Goal: Task Accomplishment & Management: Manage account settings

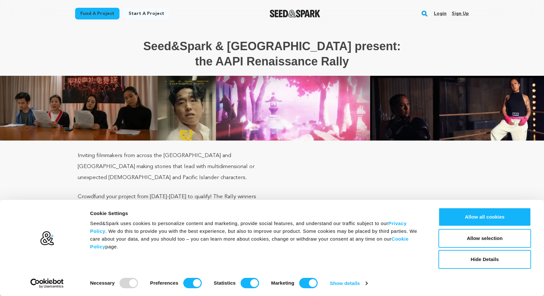
click at [440, 10] on link "Login" at bounding box center [440, 13] width 13 height 10
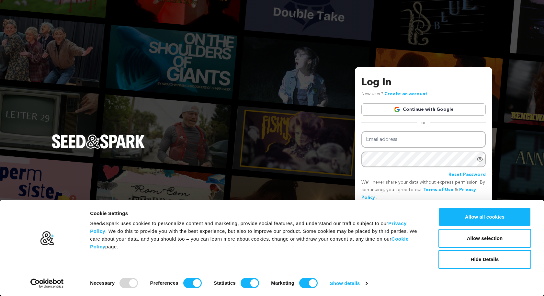
click at [400, 111] on img at bounding box center [397, 109] width 6 height 6
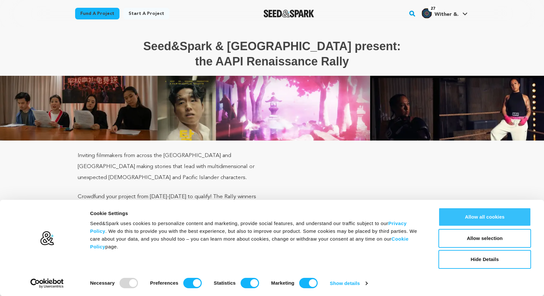
click at [468, 213] on button "Allow all cookies" at bounding box center [485, 217] width 93 height 19
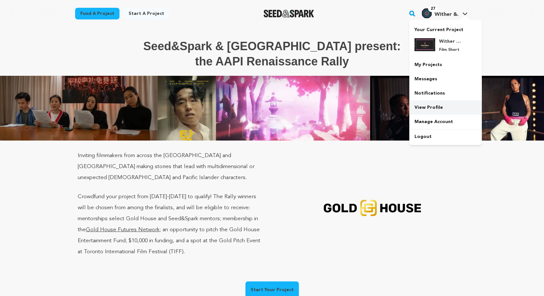
click at [432, 108] on link "View Profile" at bounding box center [446, 107] width 73 height 14
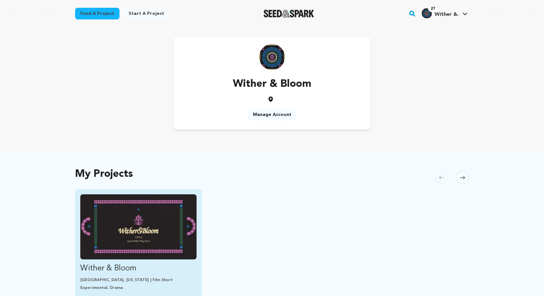
click at [150, 219] on img "Fund Wither &amp; Bloom" at bounding box center [138, 226] width 116 height 65
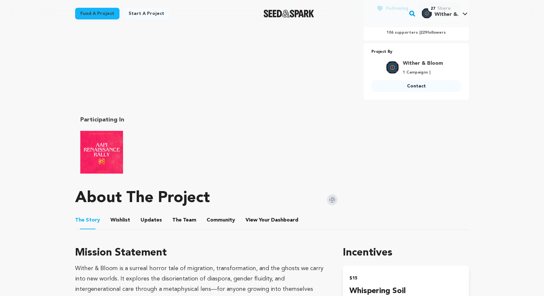
scroll to position [213, 0]
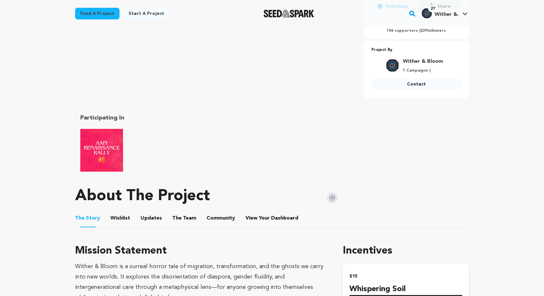
click at [124, 219] on button "Wishlist" at bounding box center [121, 220] width 16 height 16
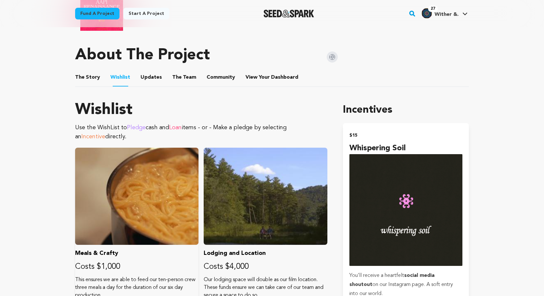
scroll to position [362, 0]
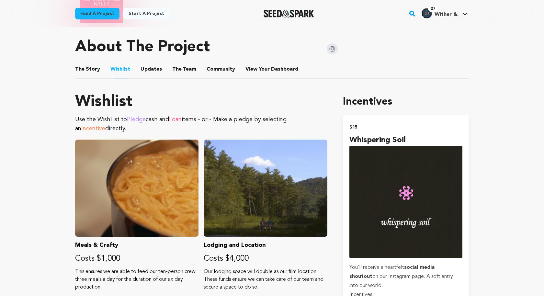
click at [88, 67] on button "The Story" at bounding box center [88, 71] width 16 height 16
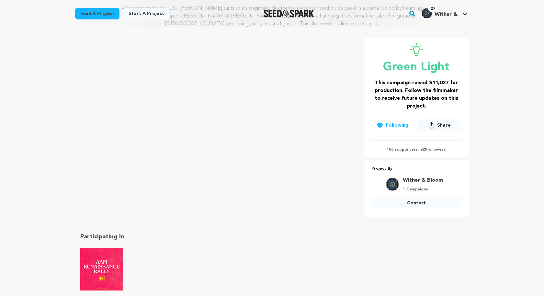
scroll to position [101, 0]
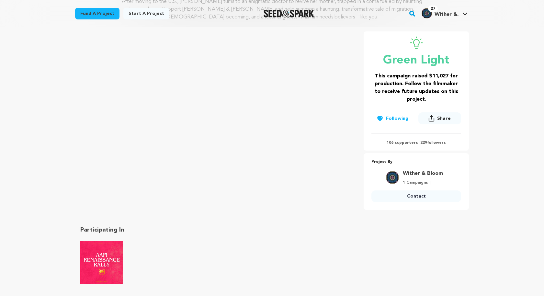
click at [424, 173] on link "Wither & Bloom" at bounding box center [423, 174] width 40 height 8
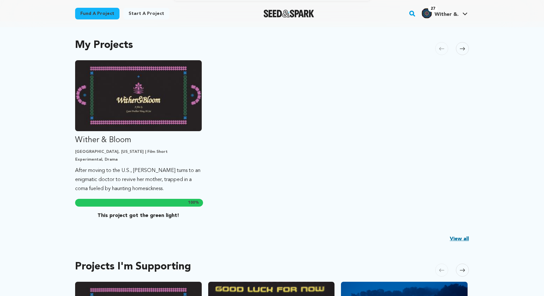
scroll to position [132, 0]
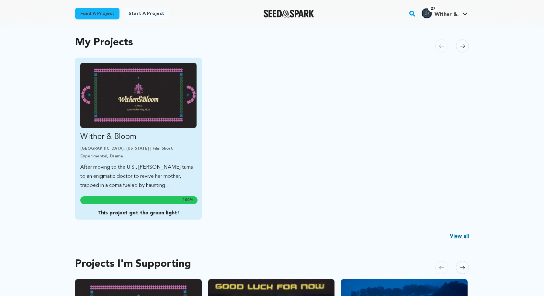
click at [155, 177] on p "After moving to the U.S., Nihara turns to an enigmatic doctor to revive her mot…" at bounding box center [138, 176] width 116 height 27
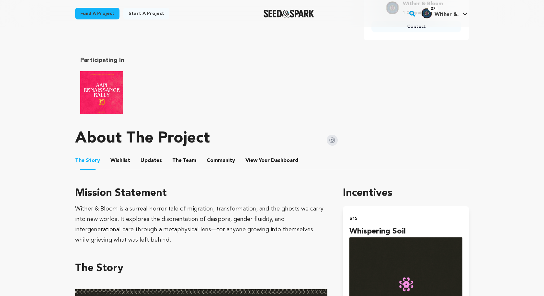
scroll to position [271, 0]
click at [271, 158] on span "Dashboard" at bounding box center [284, 160] width 27 height 8
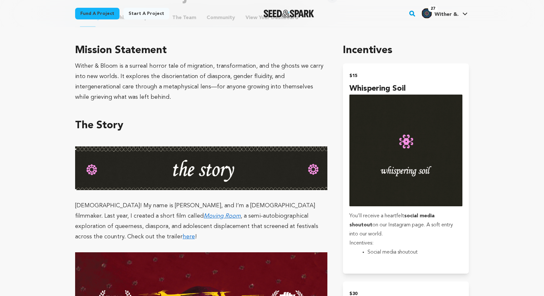
scroll to position [425, 0]
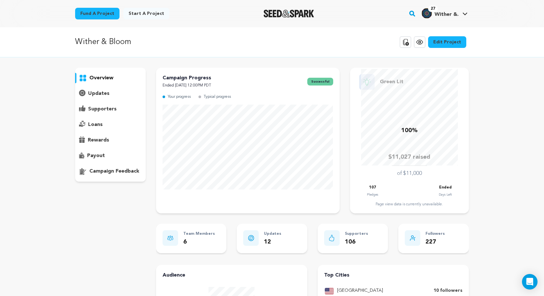
click at [106, 95] on p "updates" at bounding box center [98, 94] width 21 height 8
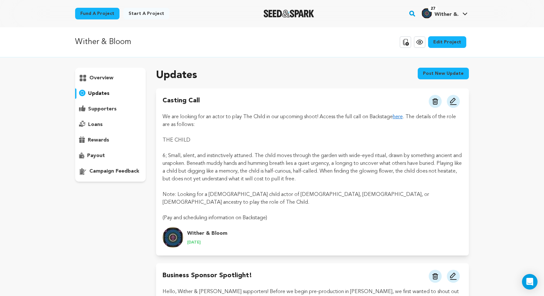
click at [106, 102] on div "overview" at bounding box center [110, 125] width 71 height 114
click at [106, 108] on p "supporters" at bounding box center [102, 109] width 29 height 8
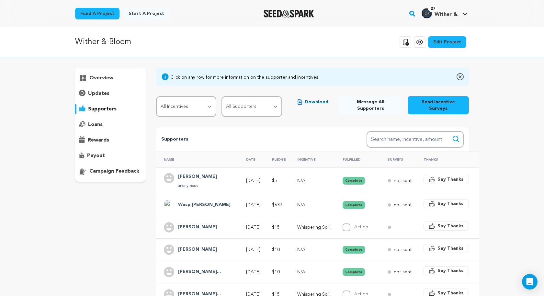
click at [105, 157] on div "payout" at bounding box center [110, 156] width 71 height 10
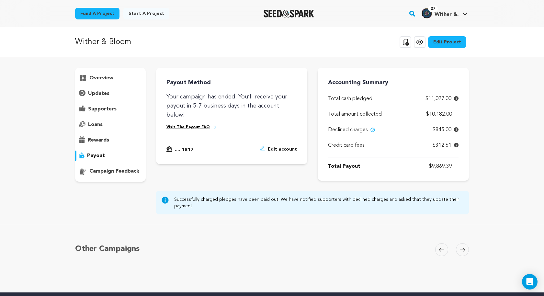
drag, startPoint x: 433, startPoint y: 144, endPoint x: 450, endPoint y: 144, distance: 16.8
click at [450, 144] on span "$312.61" at bounding box center [442, 146] width 19 height 8
click at [489, 139] on div "Wither & Bloom Copy public preview link View project Edit Project View more opt…" at bounding box center [272, 159] width 544 height 265
click at [493, 148] on div "Wither & Bloom Copy public preview link View project Edit Project View more opt…" at bounding box center [272, 159] width 544 height 265
drag, startPoint x: 426, startPoint y: 98, endPoint x: 453, endPoint y: 99, distance: 26.9
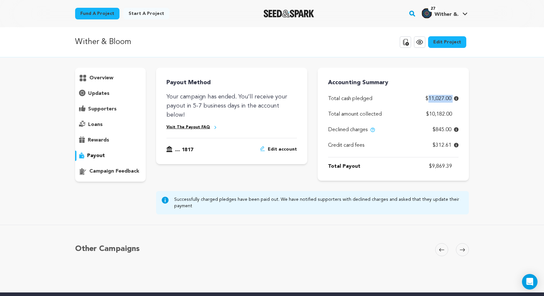
click at [453, 99] on p "$11,027.00" at bounding box center [442, 99] width 33 height 8
drag, startPoint x: 434, startPoint y: 130, endPoint x: 456, endPoint y: 130, distance: 22.4
click at [456, 130] on p "$845.00" at bounding box center [446, 130] width 26 height 8
drag, startPoint x: 433, startPoint y: 145, endPoint x: 453, endPoint y: 145, distance: 19.4
click at [453, 145] on p "$312.61" at bounding box center [446, 146] width 26 height 8
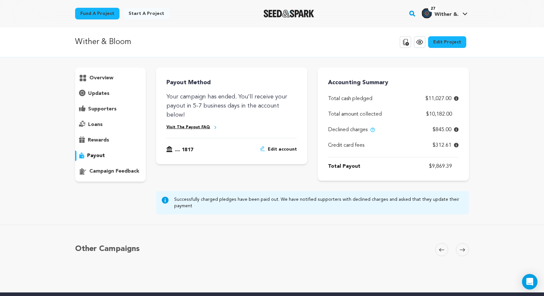
click at [478, 129] on div "overview" at bounding box center [272, 141] width 415 height 147
click at [427, 113] on p "$10,182.00" at bounding box center [442, 114] width 32 height 8
drag, startPoint x: 431, startPoint y: 165, endPoint x: 456, endPoint y: 166, distance: 25.0
click at [456, 166] on p "$9,869.39" at bounding box center [443, 167] width 29 height 8
click at [485, 144] on div "Wither & Bloom Copy public preview link View project Edit Project View more opt…" at bounding box center [272, 159] width 544 height 265
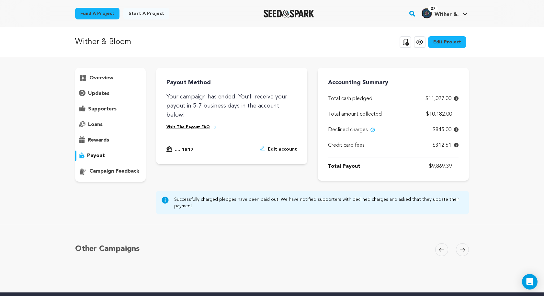
click at [107, 110] on p "supporters" at bounding box center [102, 109] width 29 height 8
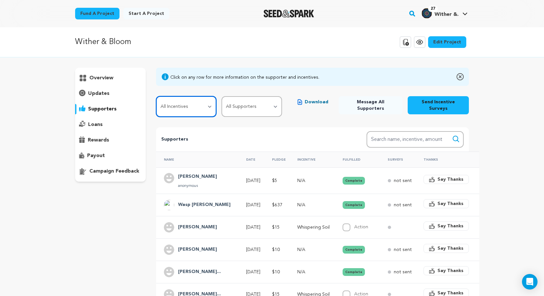
click at [190, 100] on select "All Incentives Whispering Soil Vernal Bloom Tendrils of Gratitude Sitting Visio…" at bounding box center [186, 106] width 61 height 21
click at [110, 93] on div "updates" at bounding box center [110, 93] width 71 height 10
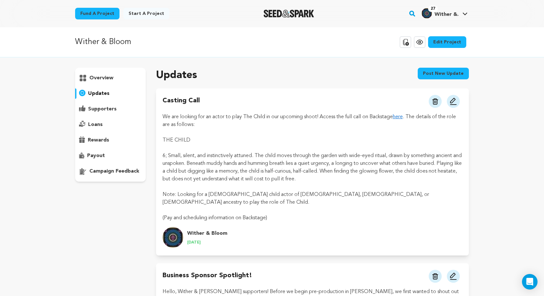
click at [106, 107] on p "supporters" at bounding box center [102, 109] width 29 height 8
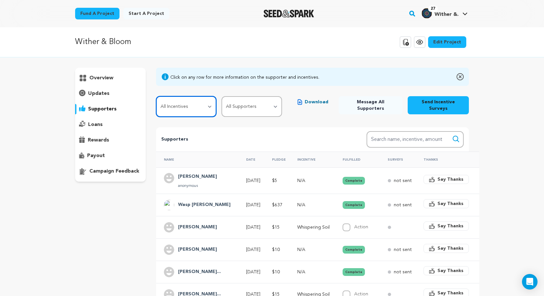
click at [172, 105] on select "All Incentives Whispering Soil Vernal Bloom Tendrils of Gratitude Sitting Visio…" at bounding box center [186, 106] width 61 height 21
click at [194, 107] on select "All Incentives Whispering Soil Vernal Bloom Tendrils of Gratitude Sitting Visio…" at bounding box center [186, 106] width 61 height 21
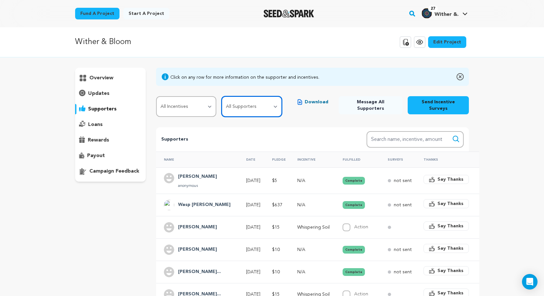
click at [252, 103] on select "All Supporters Survey not sent Survey incomplete Survey complete Incentive not …" at bounding box center [252, 106] width 61 height 21
select select "pledge_incomplete"
click at [222, 96] on select "All Supporters Survey not sent Survey incomplete Survey complete Incentive not …" at bounding box center [252, 106] width 61 height 21
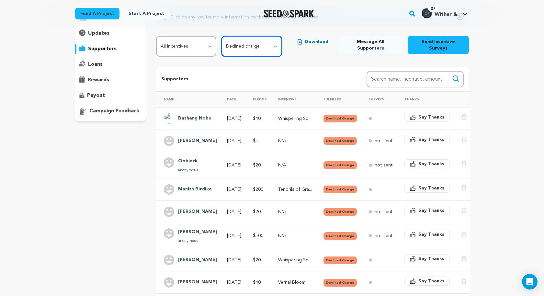
scroll to position [51, 0]
